Goal: Task Accomplishment & Management: Use online tool/utility

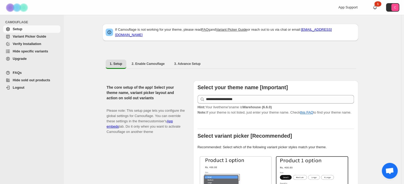
click at [28, 37] on span "Variant Picker Guide" at bounding box center [29, 36] width 33 height 4
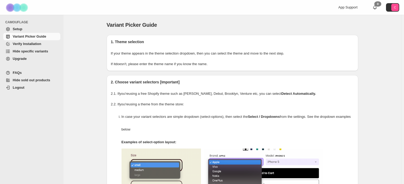
click at [32, 42] on span "Verify Installation" at bounding box center [27, 44] width 29 height 4
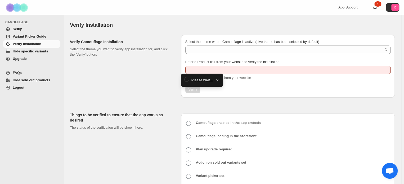
type input "**********"
select select "**********"
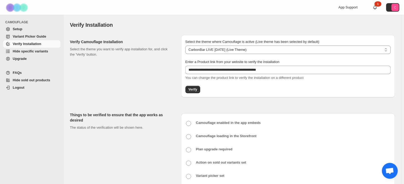
click at [33, 51] on span "Hide specific variants" at bounding box center [30, 51] width 35 height 4
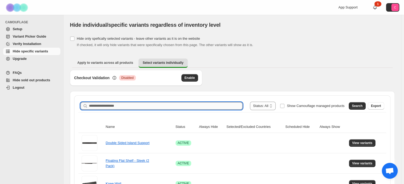
click at [128, 105] on input "Search product name" at bounding box center [166, 105] width 154 height 7
type input "******"
click at [360, 103] on button "Search" at bounding box center [357, 105] width 17 height 7
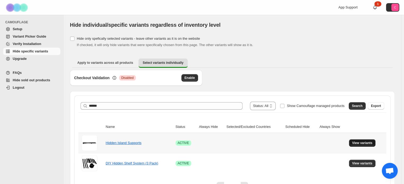
click at [363, 142] on span "View variants" at bounding box center [362, 143] width 20 height 4
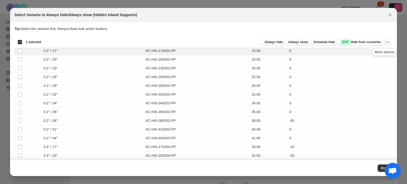
click at [384, 44] on icon "More actions" at bounding box center [386, 41] width 5 height 5
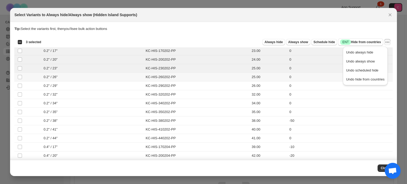
click at [21, 79] on td "Select product variant" at bounding box center [19, 77] width 10 height 9
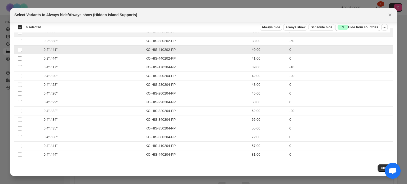
scroll to position [82, 0]
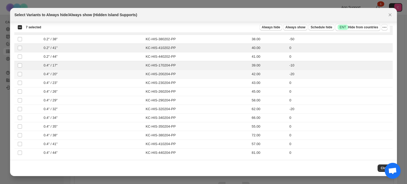
click at [21, 76] on td "Select product variant" at bounding box center [19, 74] width 10 height 9
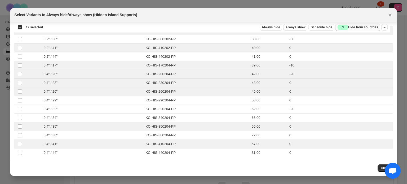
click at [370, 26] on span "Success ENT Hide from countries" at bounding box center [357, 27] width 41 height 5
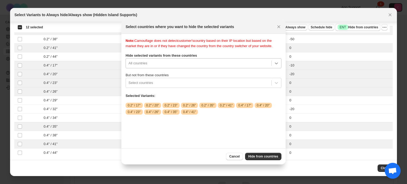
click at [275, 65] on icon ":r1b:" at bounding box center [276, 63] width 5 height 5
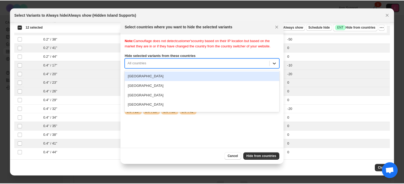
scroll to position [0, 0]
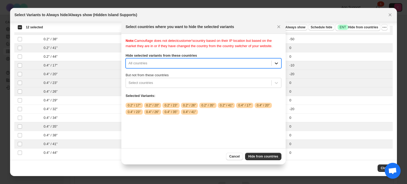
click at [276, 64] on icon ":r1b:" at bounding box center [276, 63] width 5 height 5
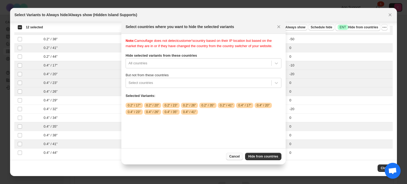
click at [236, 157] on span "Cancel" at bounding box center [234, 156] width 10 height 4
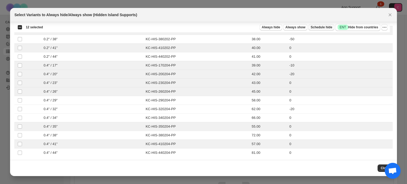
click at [322, 26] on span "Schedule hide" at bounding box center [320, 27] width 21 height 4
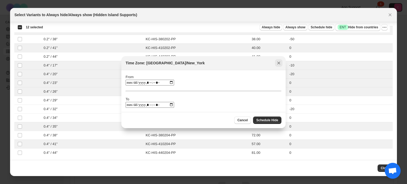
click at [280, 64] on icon "Close" at bounding box center [278, 62] width 3 height 3
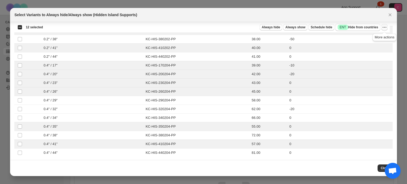
click at [386, 27] on icon "More actions" at bounding box center [384, 27] width 5 height 5
click at [21, 26] on div "Select all 22 product variants 12 selected" at bounding box center [29, 27] width 25 height 5
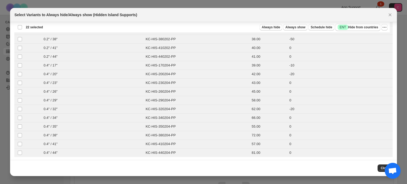
click at [21, 26] on div "Deselect all 22 product variants 22 selected" at bounding box center [29, 27] width 25 height 5
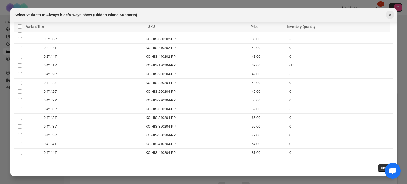
click at [390, 16] on icon "Close" at bounding box center [389, 14] width 5 height 5
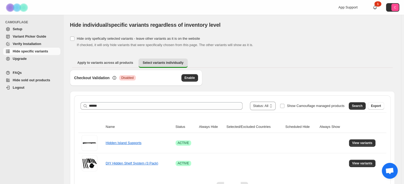
click at [99, 58] on div "Apply to variants across all products Select variants individually More views A…" at bounding box center [232, 63] width 325 height 14
click at [99, 62] on span "Apply to variants across all products" at bounding box center [105, 63] width 56 height 4
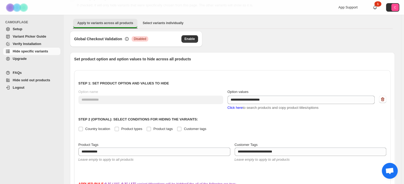
scroll to position [41, 0]
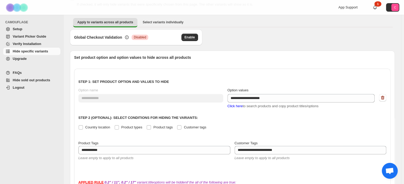
click at [241, 106] on span "Click here" at bounding box center [234, 106] width 15 height 4
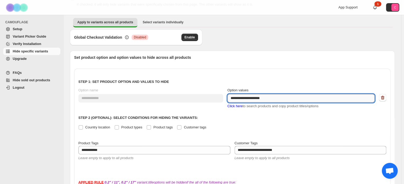
click at [267, 98] on textarea "**********" at bounding box center [300, 98] width 147 height 8
click at [237, 108] on span "Click here" at bounding box center [234, 106] width 15 height 4
click at [241, 96] on textarea "**********" at bounding box center [300, 98] width 147 height 8
click at [267, 98] on textarea "**********" at bounding box center [300, 98] width 147 height 8
click at [240, 104] on span "Click here" at bounding box center [234, 106] width 15 height 4
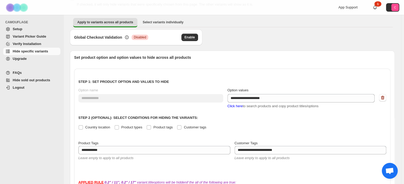
click at [239, 108] on span "Click here" at bounding box center [234, 106] width 15 height 4
click at [241, 104] on span "Click here" at bounding box center [234, 106] width 15 height 4
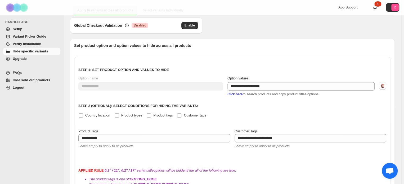
scroll to position [99, 0]
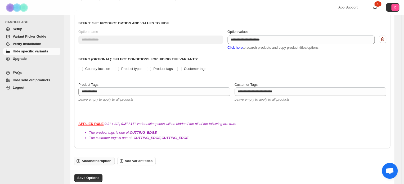
click at [103, 158] on span "Add another option" at bounding box center [97, 160] width 30 height 5
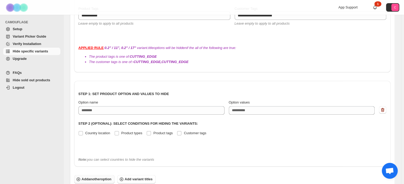
scroll to position [193, 0]
